Goal: Task Accomplishment & Management: Manage account settings

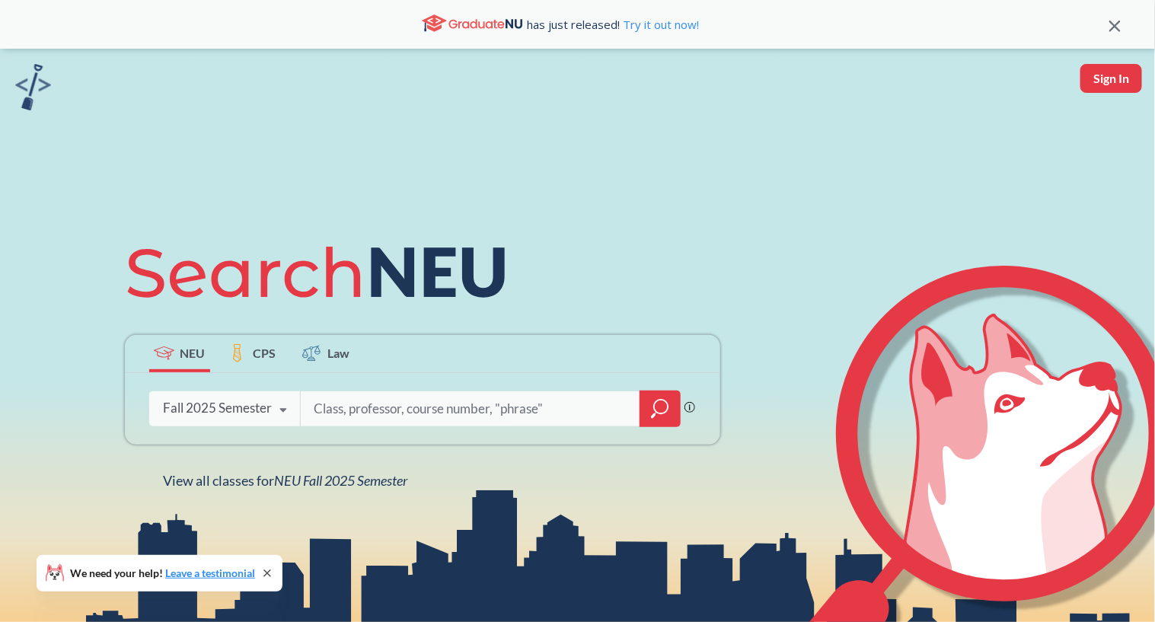
click at [1108, 29] on div "has just released! Try it out now!" at bounding box center [560, 24] width 1098 height 26
click at [1116, 27] on icon at bounding box center [1115, 26] width 11 height 11
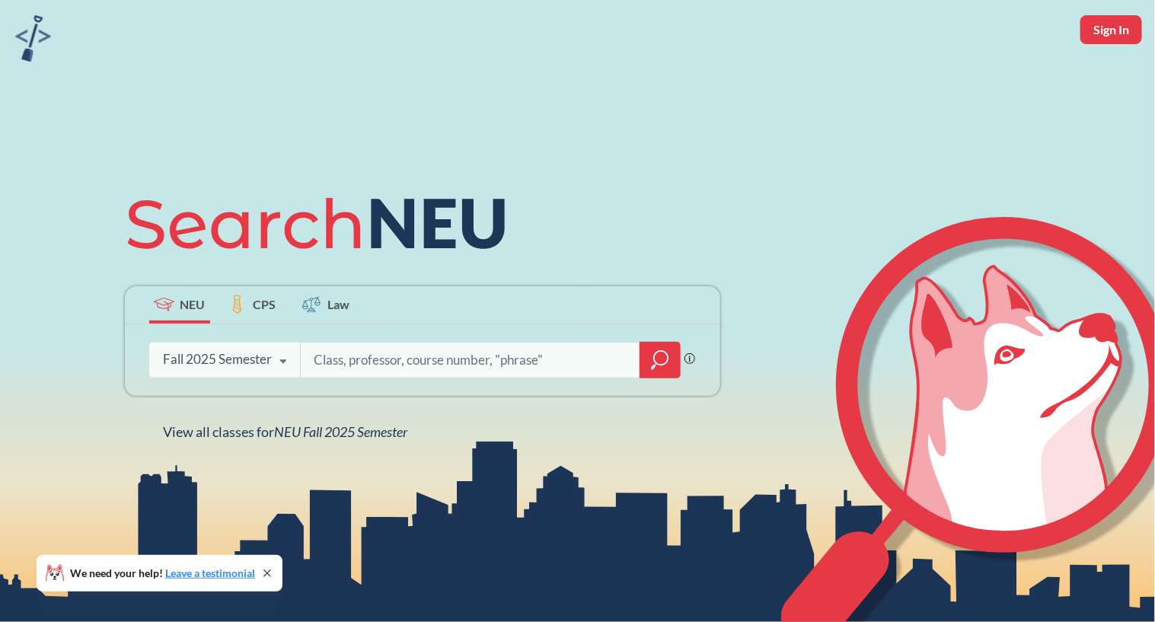
click at [270, 572] on icon at bounding box center [267, 573] width 6 height 6
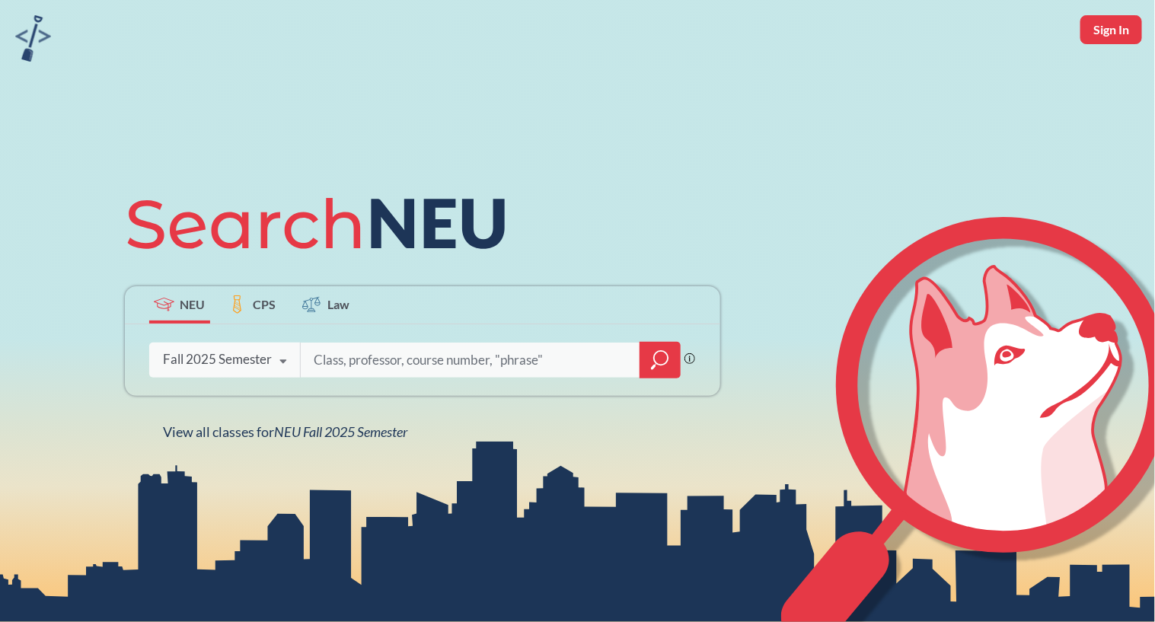
click at [501, 346] on input "search" at bounding box center [470, 360] width 317 height 32
click at [657, 355] on icon "magnifying glass" at bounding box center [660, 360] width 18 height 21
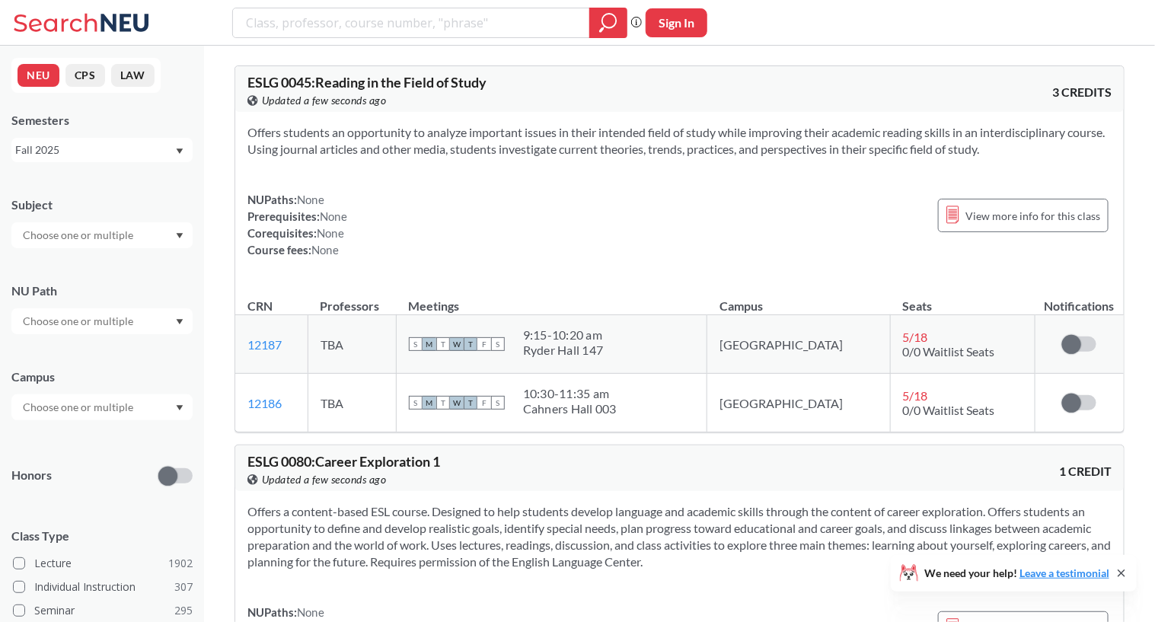
click at [653, 20] on button "Sign In" at bounding box center [677, 22] width 62 height 29
select select "US"
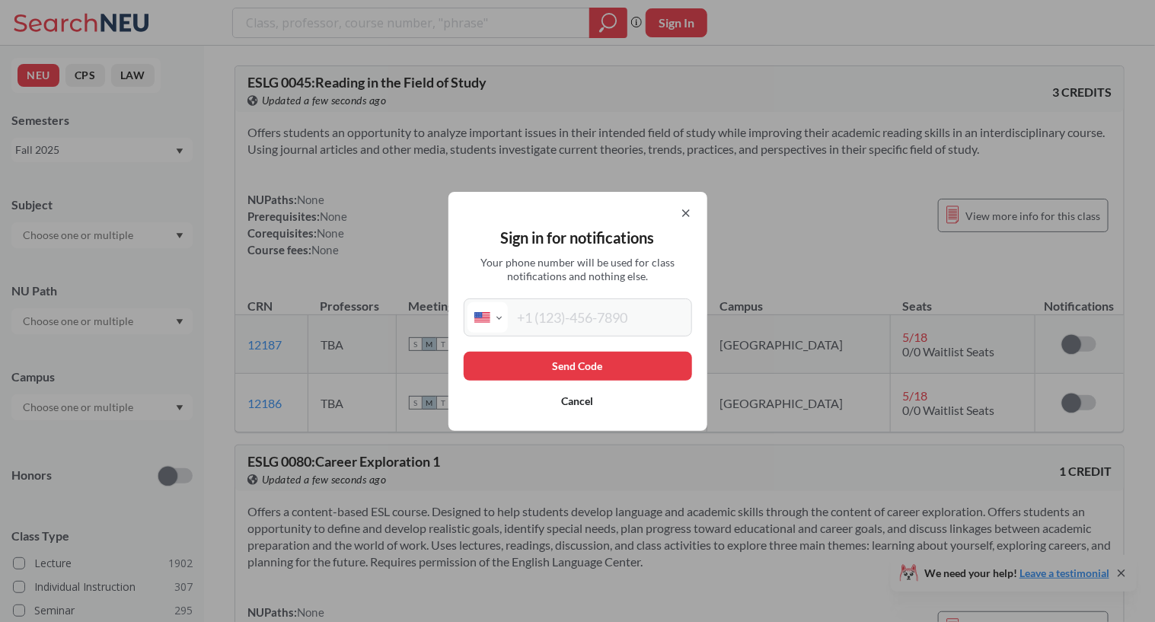
click at [579, 308] on input "tel" at bounding box center [598, 317] width 181 height 30
type input "[PHONE_NUMBER]"
click at [556, 357] on button "Send Code" at bounding box center [578, 366] width 228 height 29
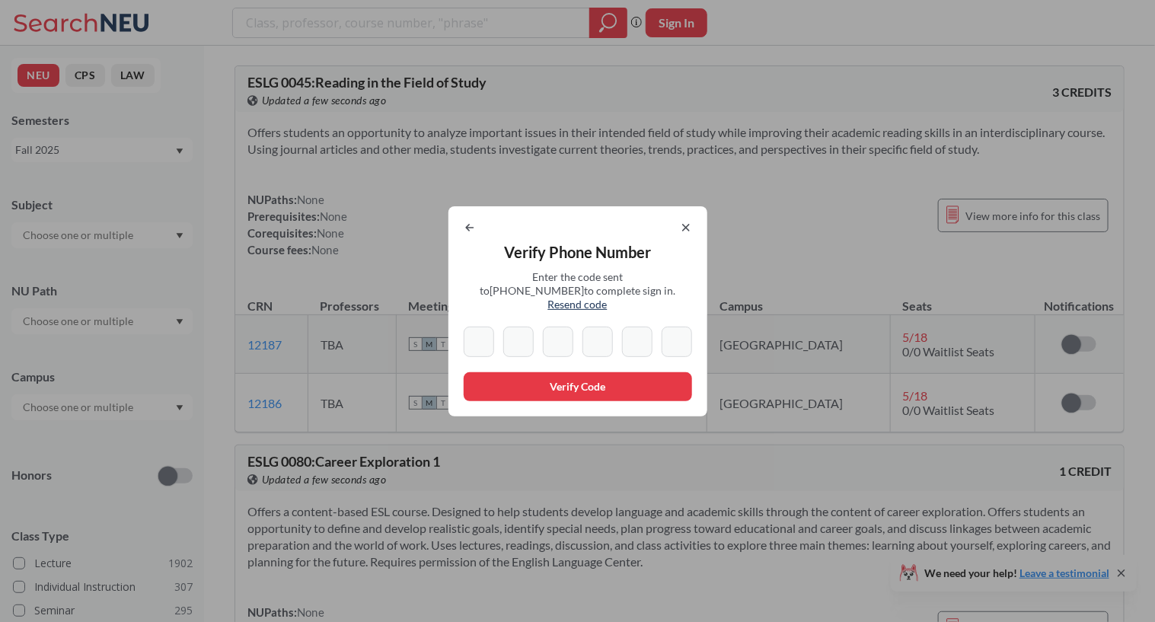
click at [490, 335] on input at bounding box center [479, 342] width 30 height 30
click at [476, 231] on icon at bounding box center [470, 228] width 12 height 12
select select "US"
